Goal: Task Accomplishment & Management: Use online tool/utility

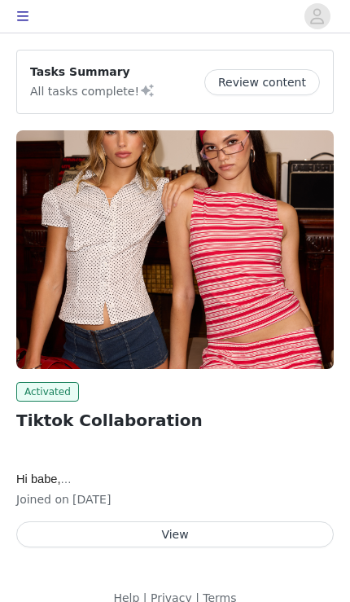
scroll to position [24, 0]
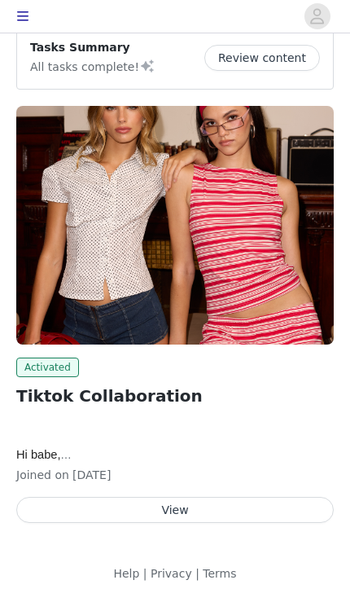
click at [230, 512] on button "View" at bounding box center [175, 510] width 318 height 26
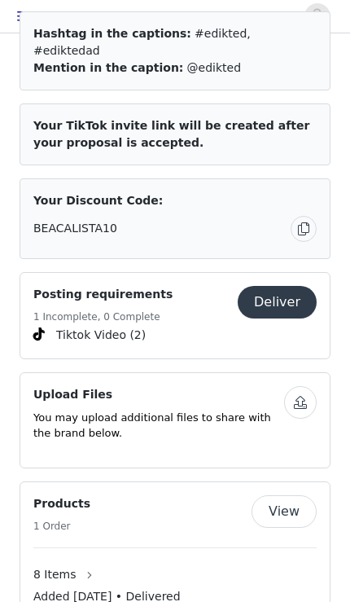
scroll to position [967, 0]
click at [283, 286] on button "Deliver" at bounding box center [277, 302] width 79 height 33
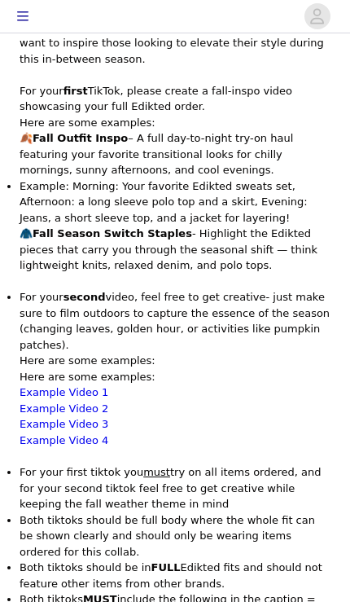
scroll to position [438, 0]
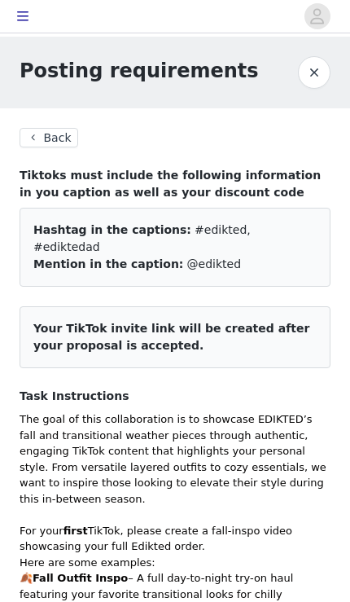
click at [68, 146] on button "Back" at bounding box center [49, 138] width 59 height 20
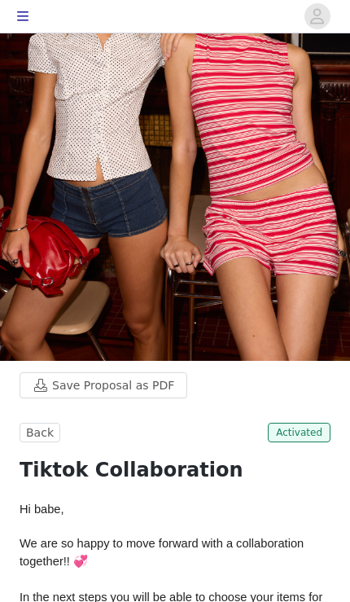
scroll to position [198, 0]
